Goal: Transaction & Acquisition: Purchase product/service

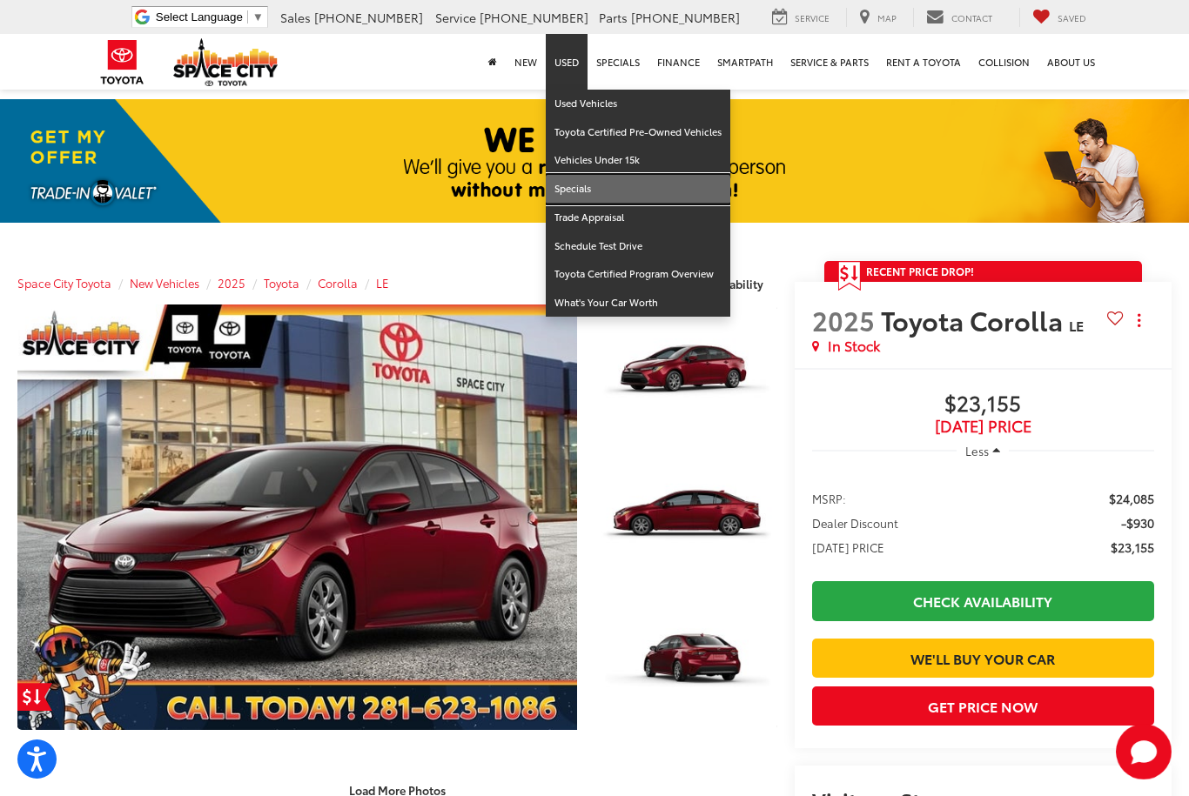
click at [594, 185] on link "Specials" at bounding box center [638, 189] width 184 height 29
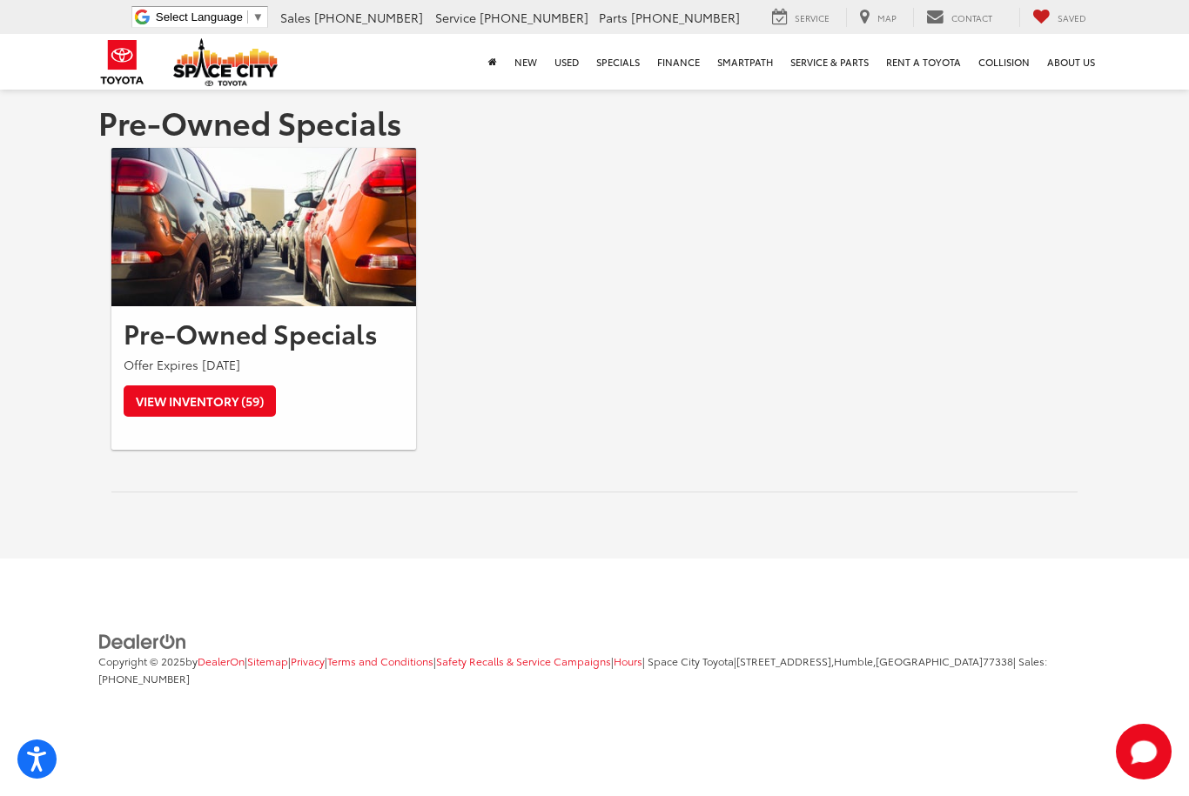
click at [209, 399] on link "View Inventory (59)" at bounding box center [200, 401] width 152 height 31
